Goal: Information Seeking & Learning: Learn about a topic

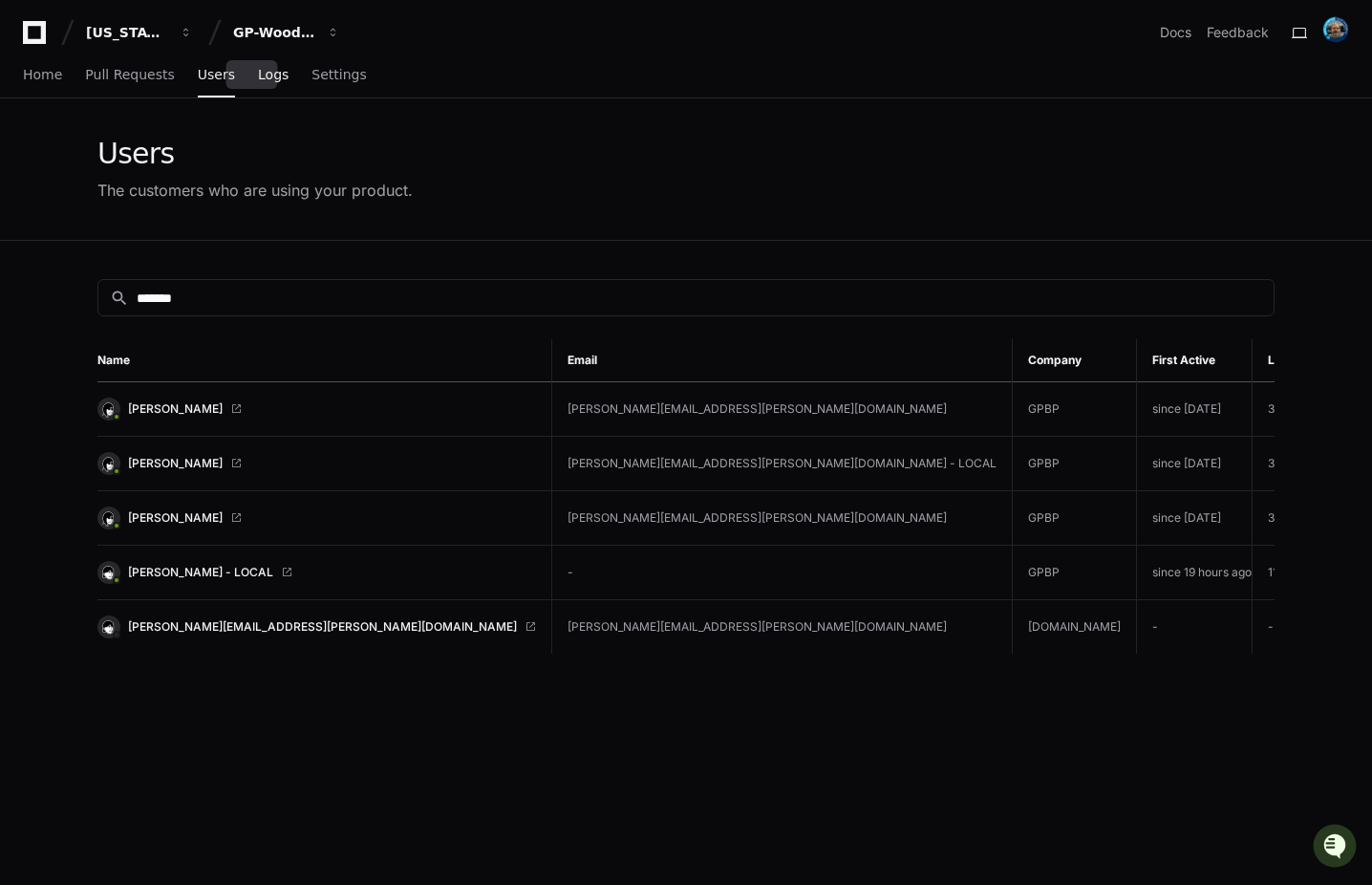
drag, startPoint x: 0, startPoint y: 0, endPoint x: 264, endPoint y: 74, distance: 274.2
click at [264, 74] on span "Logs" at bounding box center [273, 75] width 31 height 12
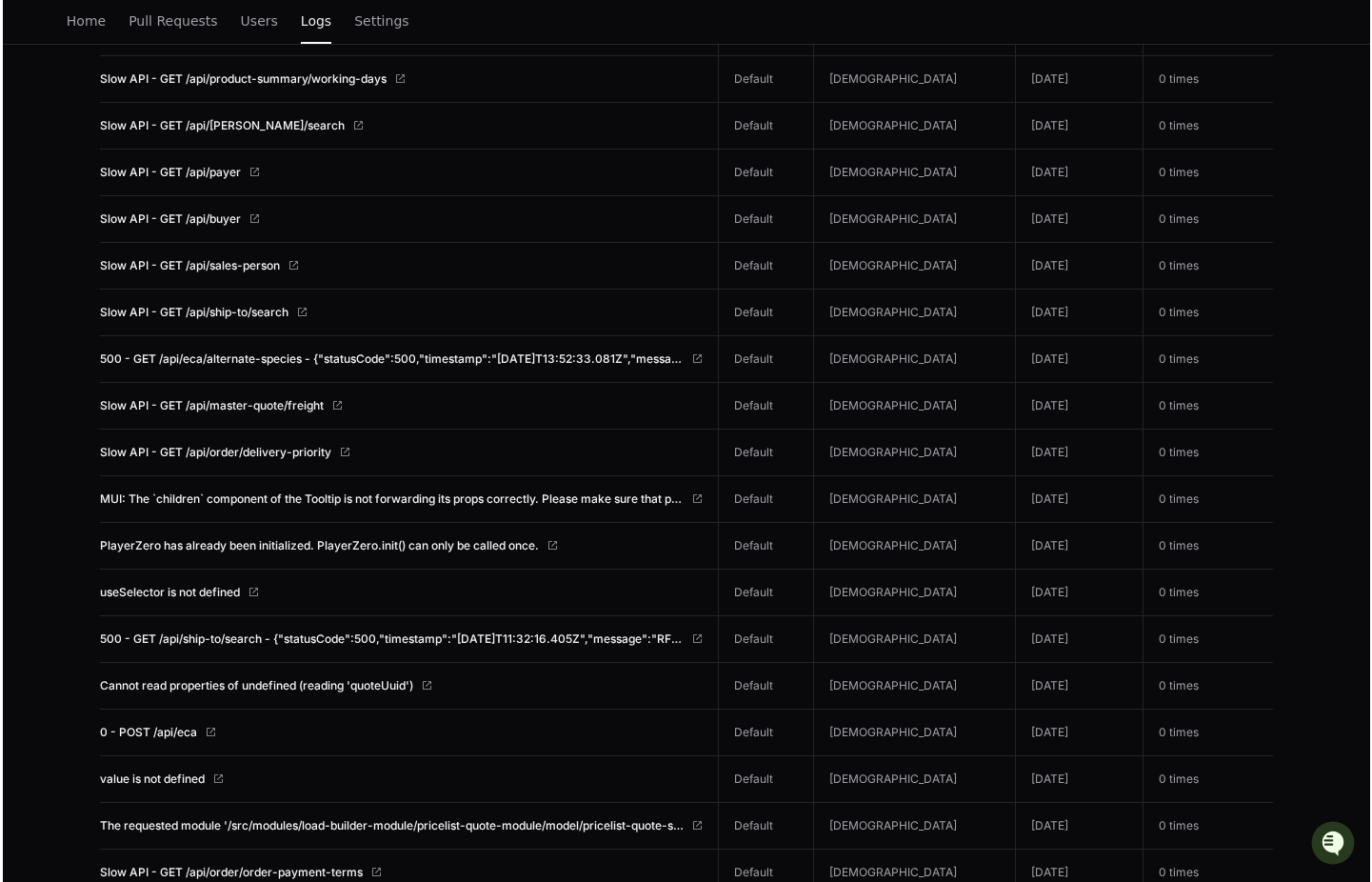
scroll to position [1350, 0]
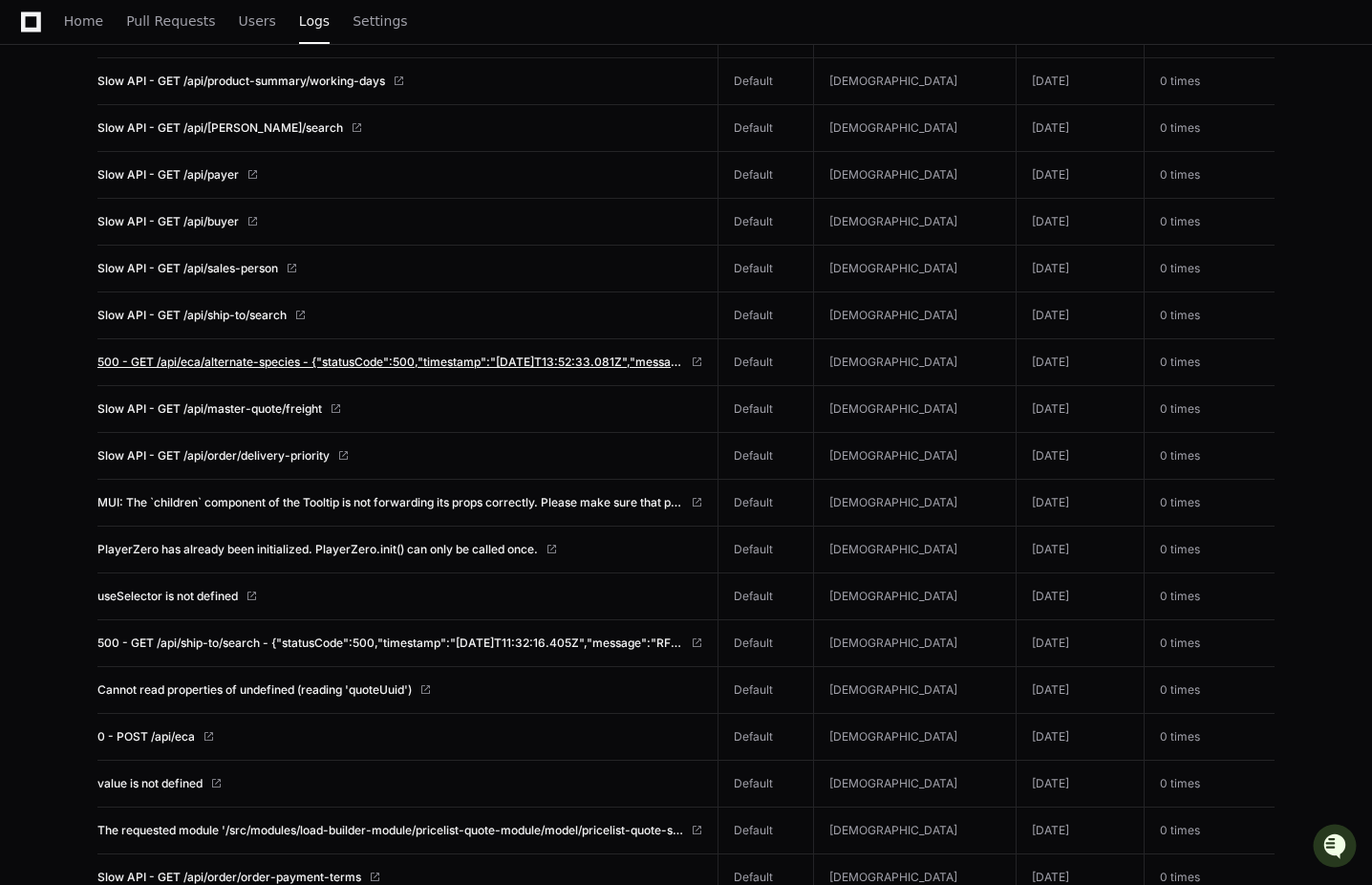
click at [503, 358] on span "500 - GET /api/eca/alternate-species - {"statusCode":500,"timestamp":"[DATE]T13…" at bounding box center [390, 362] width 586 height 15
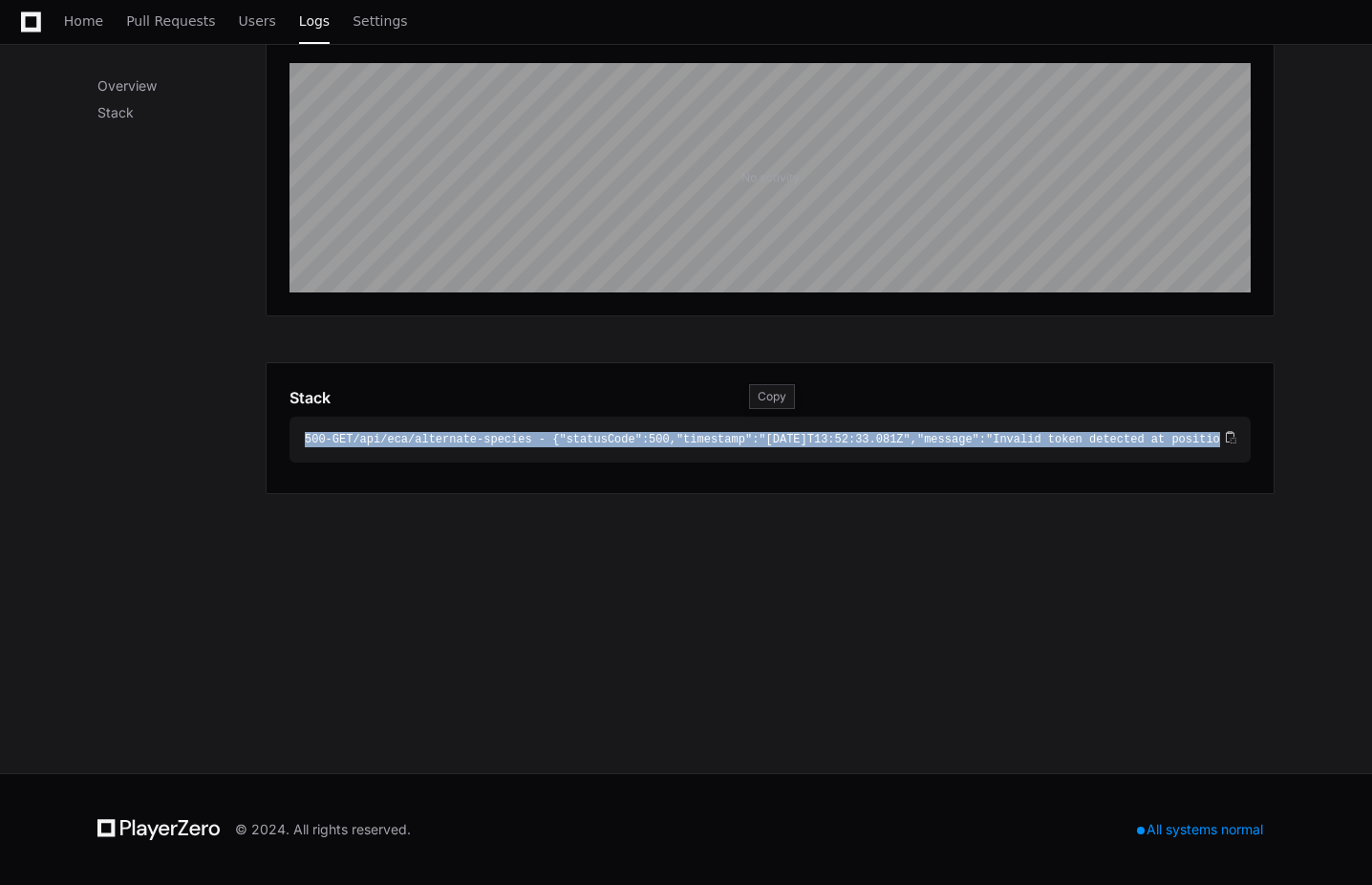
click at [417, 435] on div "500 - GET /api/eca/alternate-species - { "statusCode" : 500 , "timestamp" : "[D…" at bounding box center [762, 439] width 915 height 15
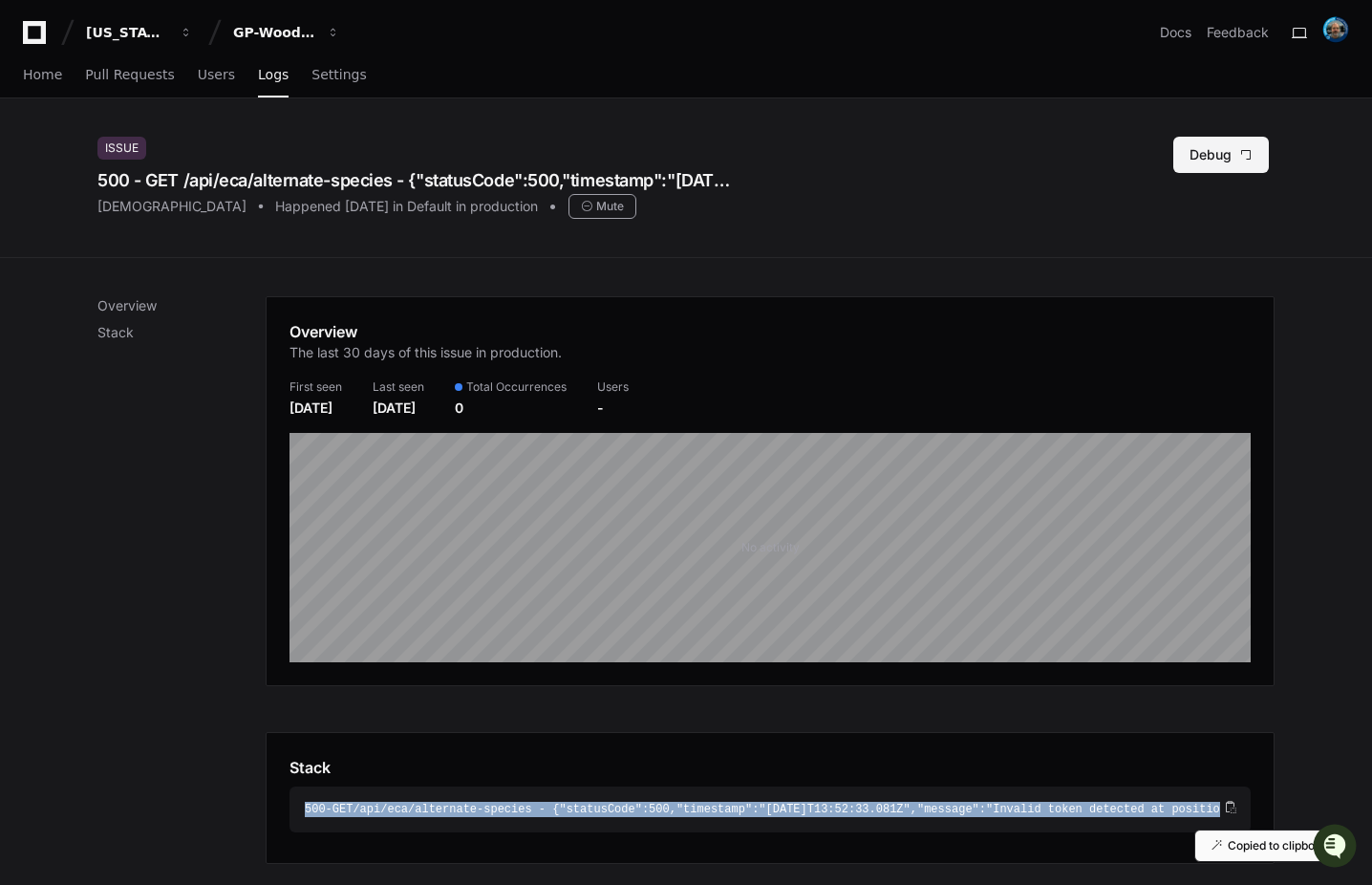
click at [1216, 157] on button "Debug" at bounding box center [1221, 154] width 96 height 37
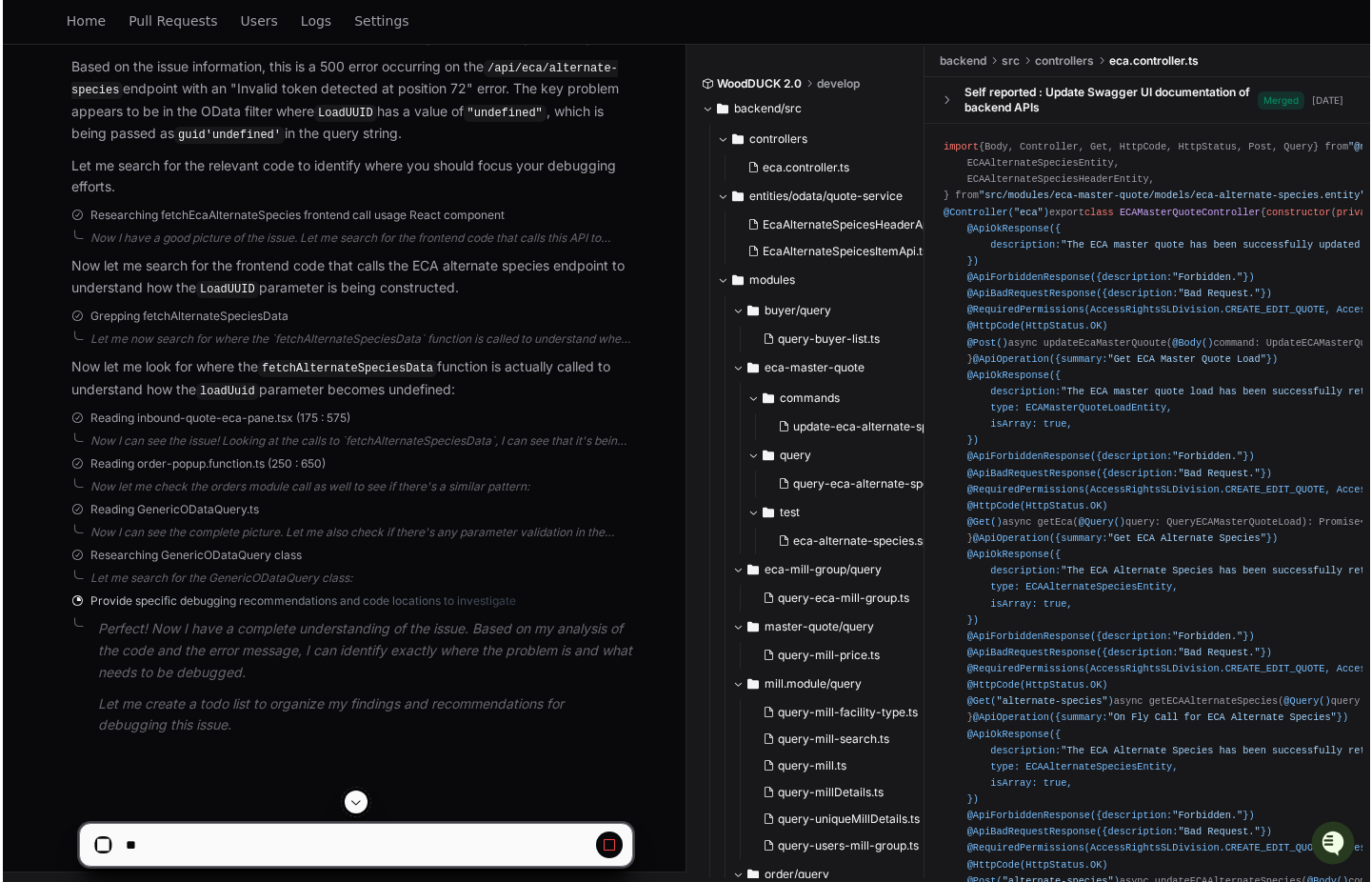
scroll to position [616, 0]
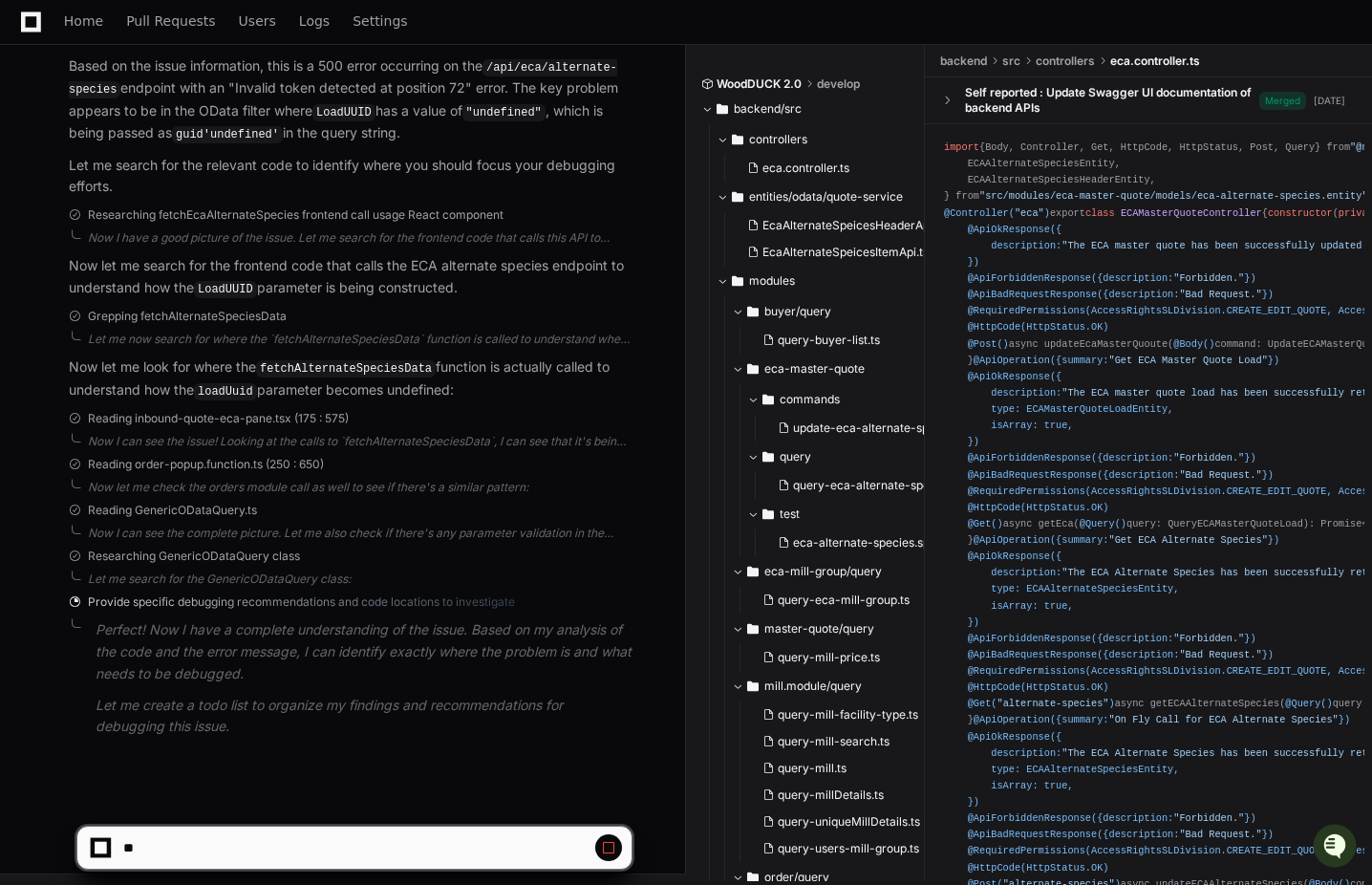
click at [464, 450] on div "PlayerZero a minute ago Thinking Reading more about `500 - GET /api/eca/alterna…" at bounding box center [331, 280] width 601 height 980
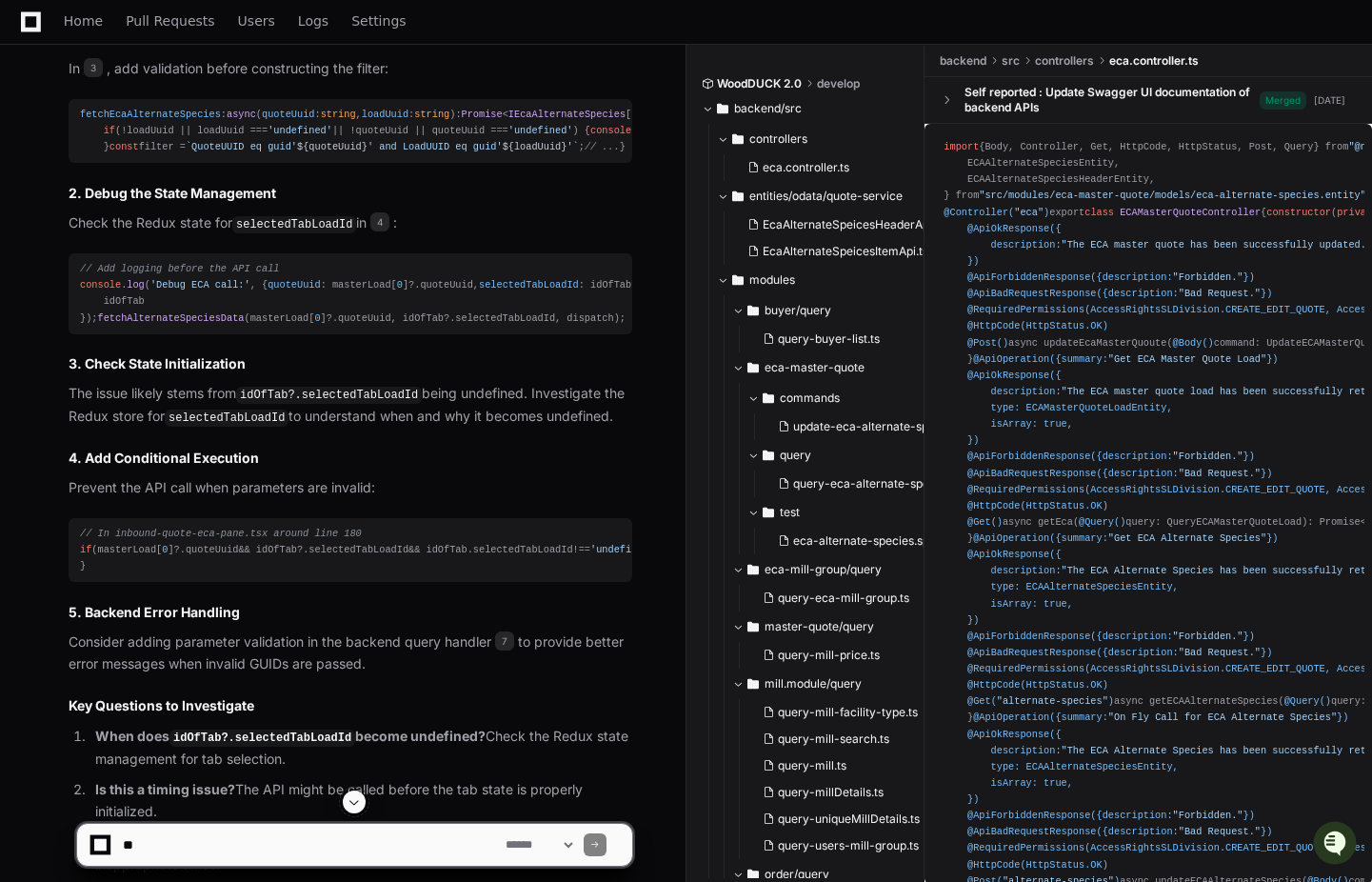
scroll to position [2757, 0]
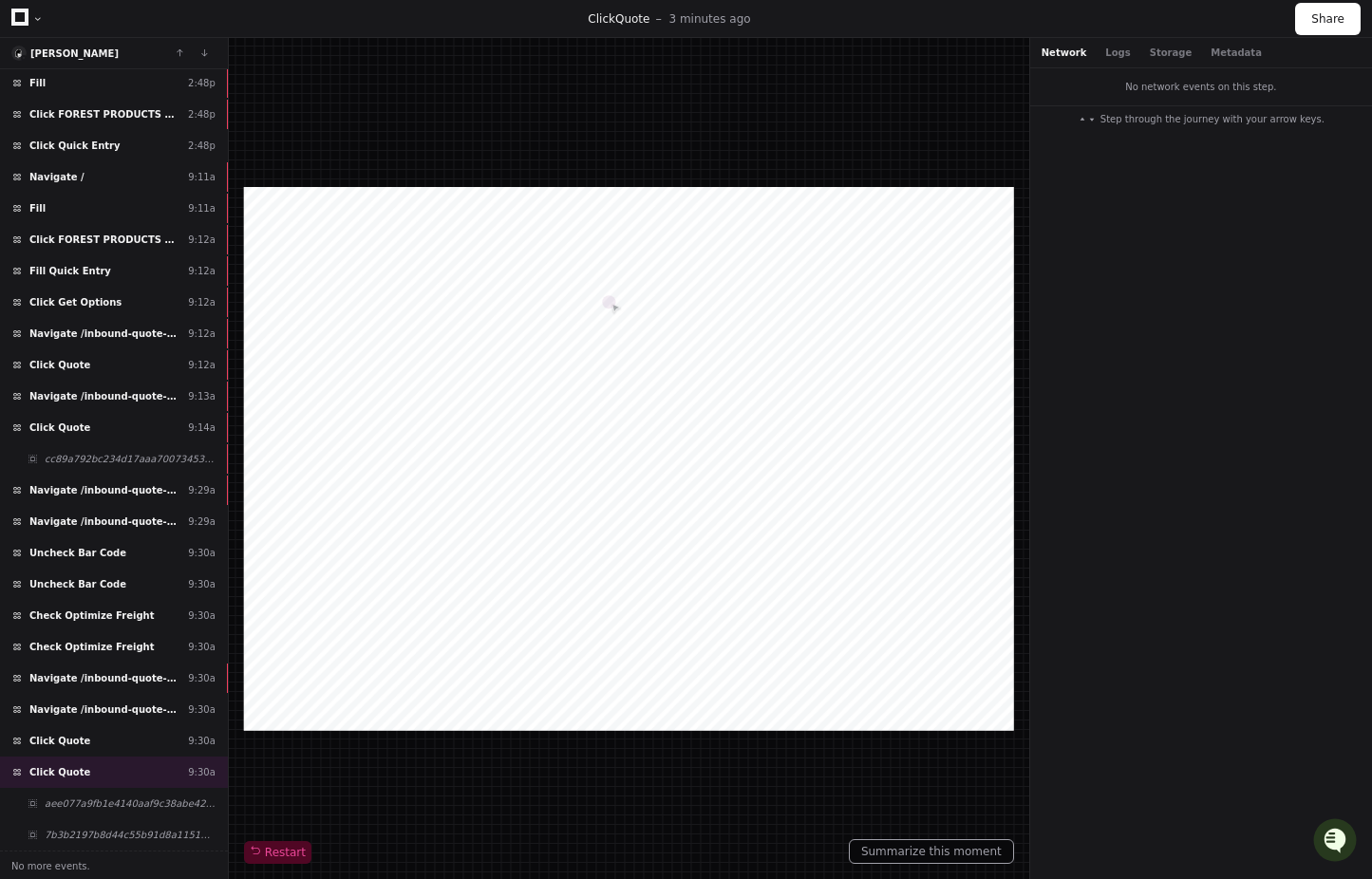
scroll to position [410, 0]
click at [81, 745] on div "Click Quote 9:30a" at bounding box center [114, 741] width 228 height 31
